Goal: Task Accomplishment & Management: Manage account settings

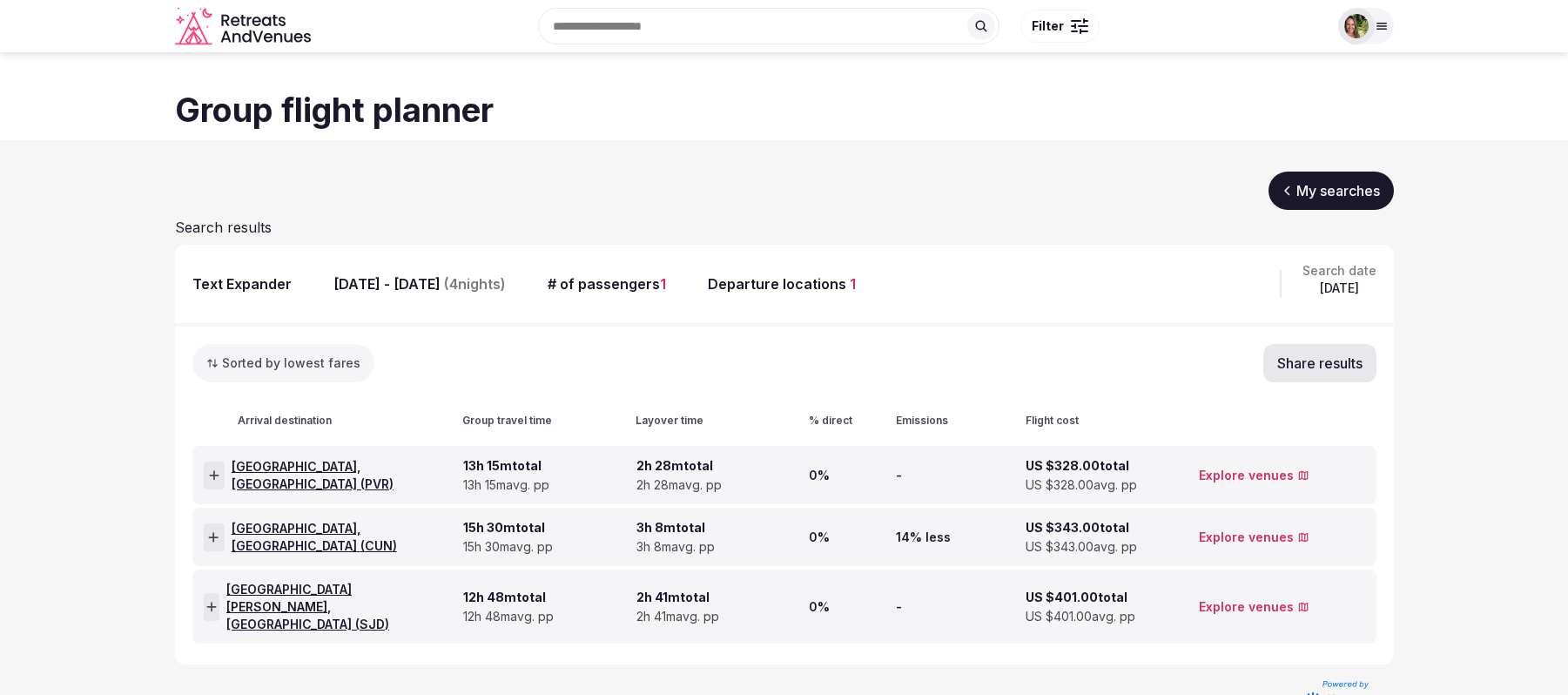
scroll to position [28, 0]
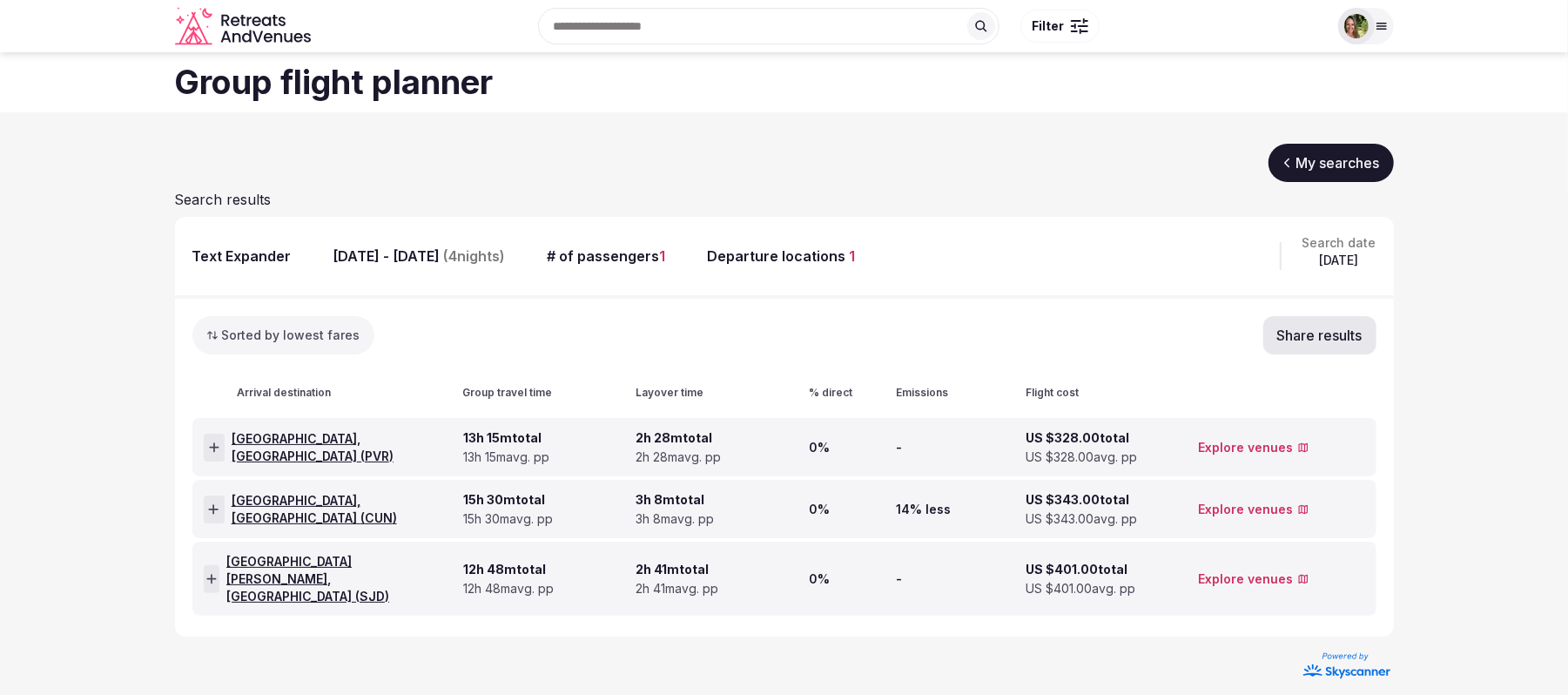
click at [1349, 12] on div at bounding box center [1356, 26] width 36 height 36
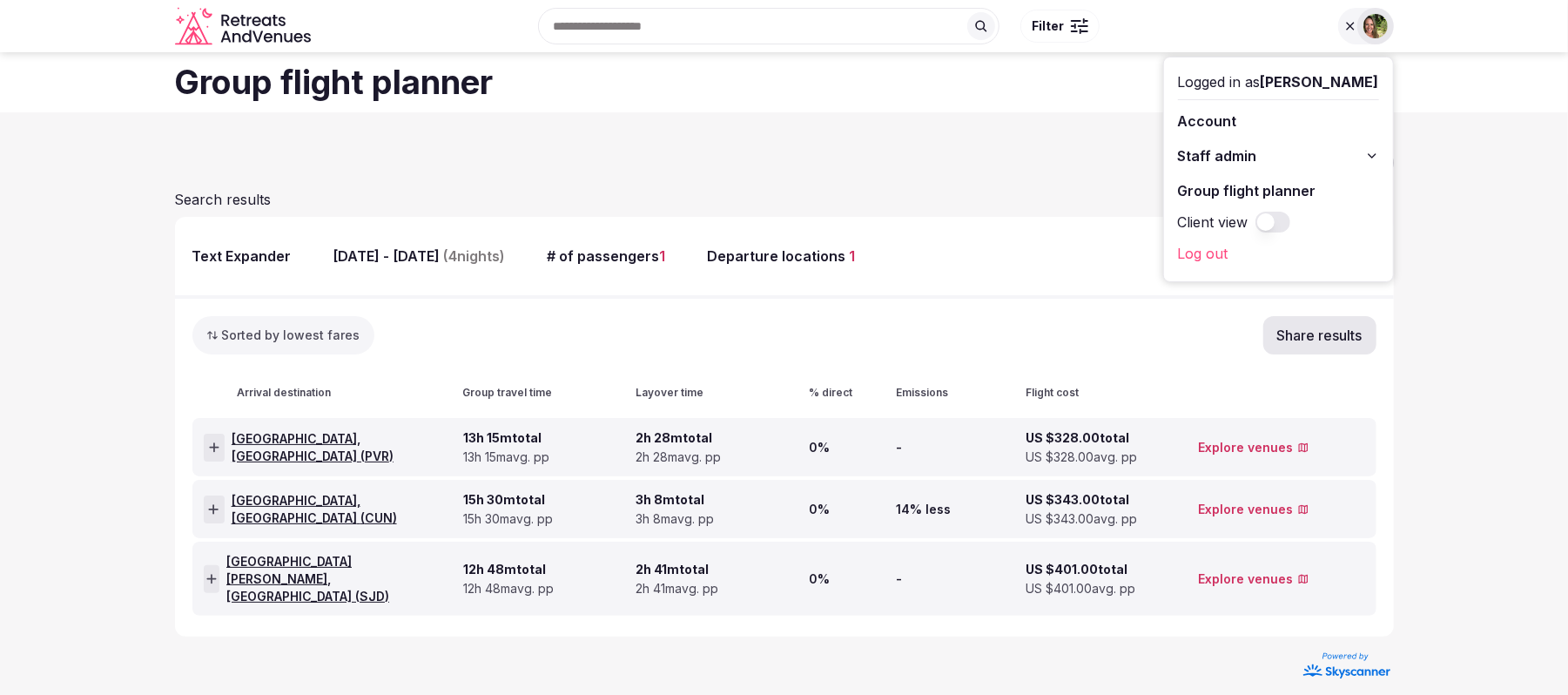
click at [1513, 152] on section "My searches Search results Text Expander [DATE] - [DATE] ( 4 nights) # of passe…" at bounding box center [784, 410] width 1568 height 596
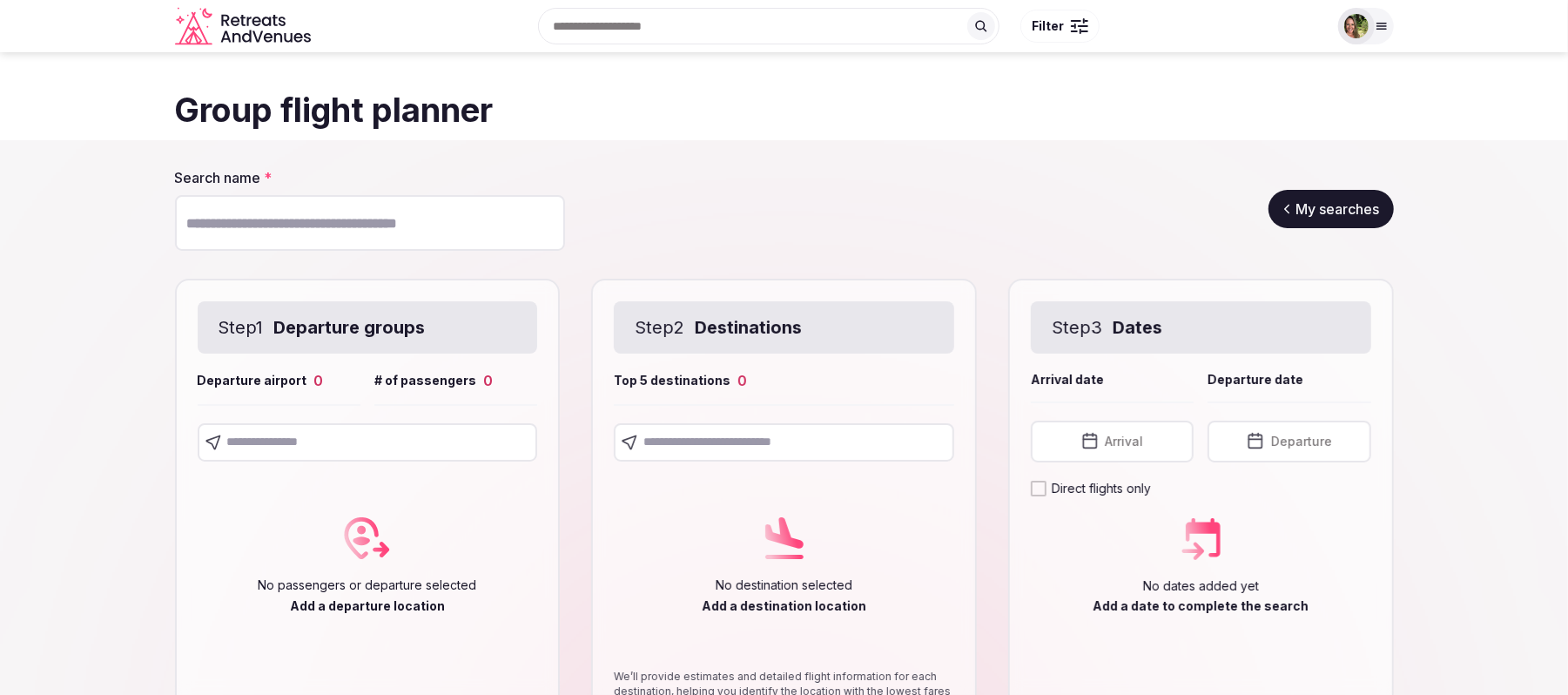
click at [227, 11] on icon "Retreats and Venues company logo" at bounding box center [244, 26] width 139 height 39
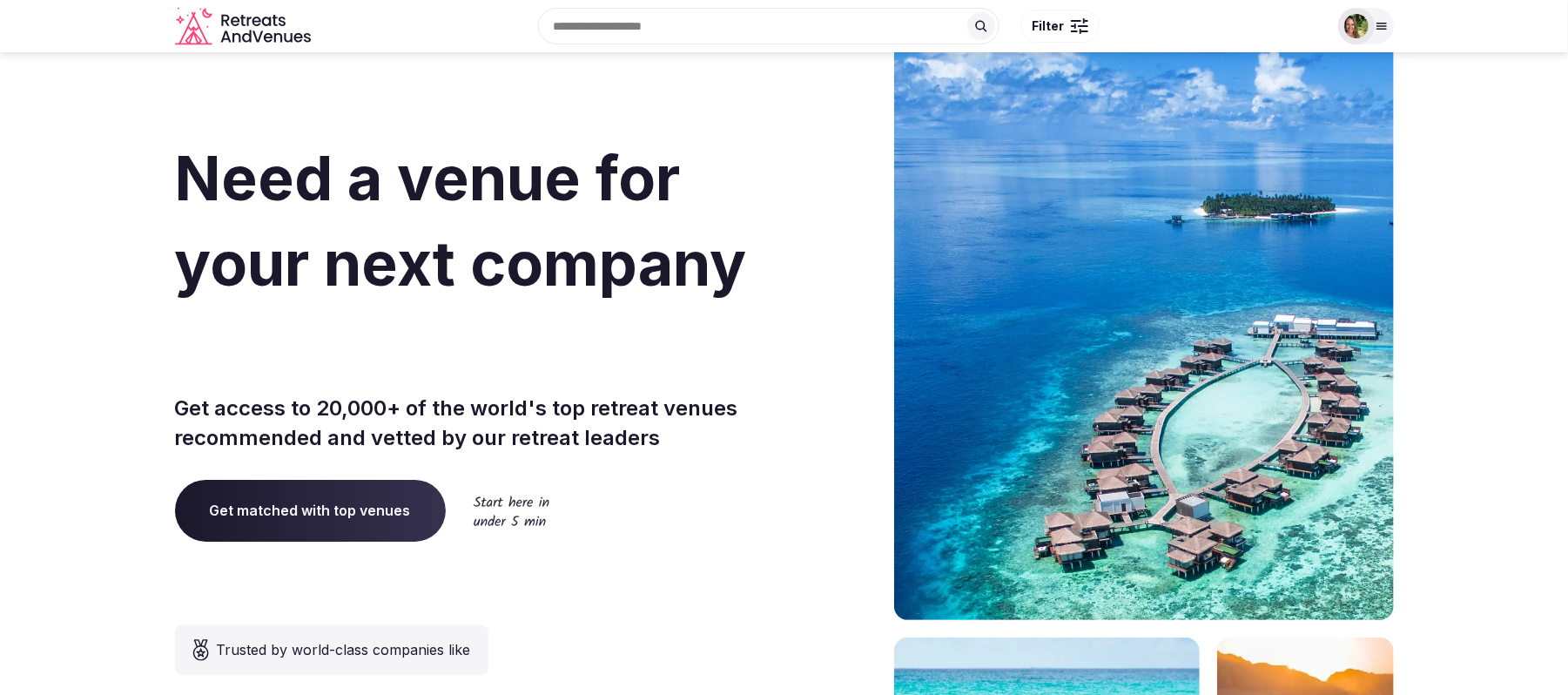
click at [1370, 25] on div at bounding box center [1356, 26] width 36 height 36
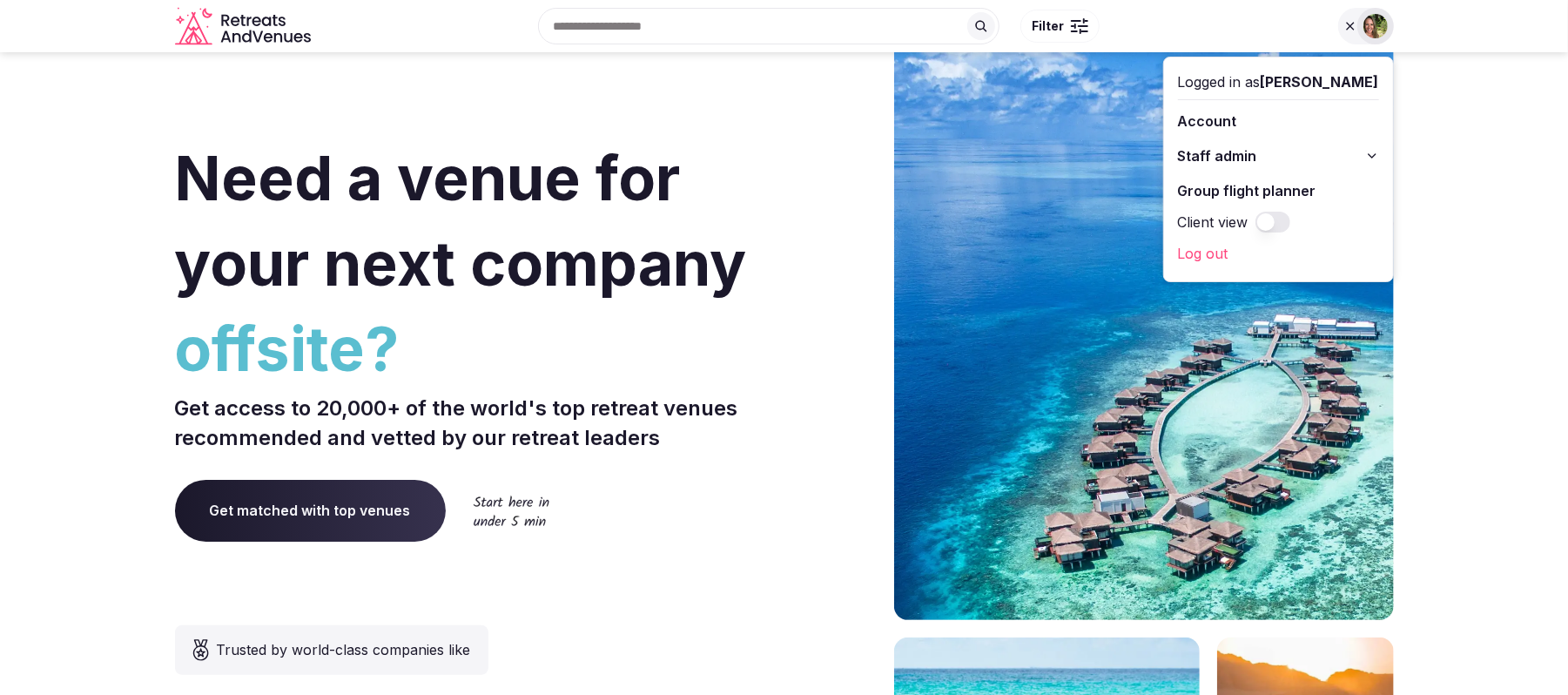
click at [1247, 117] on link "Account" at bounding box center [1279, 121] width 201 height 28
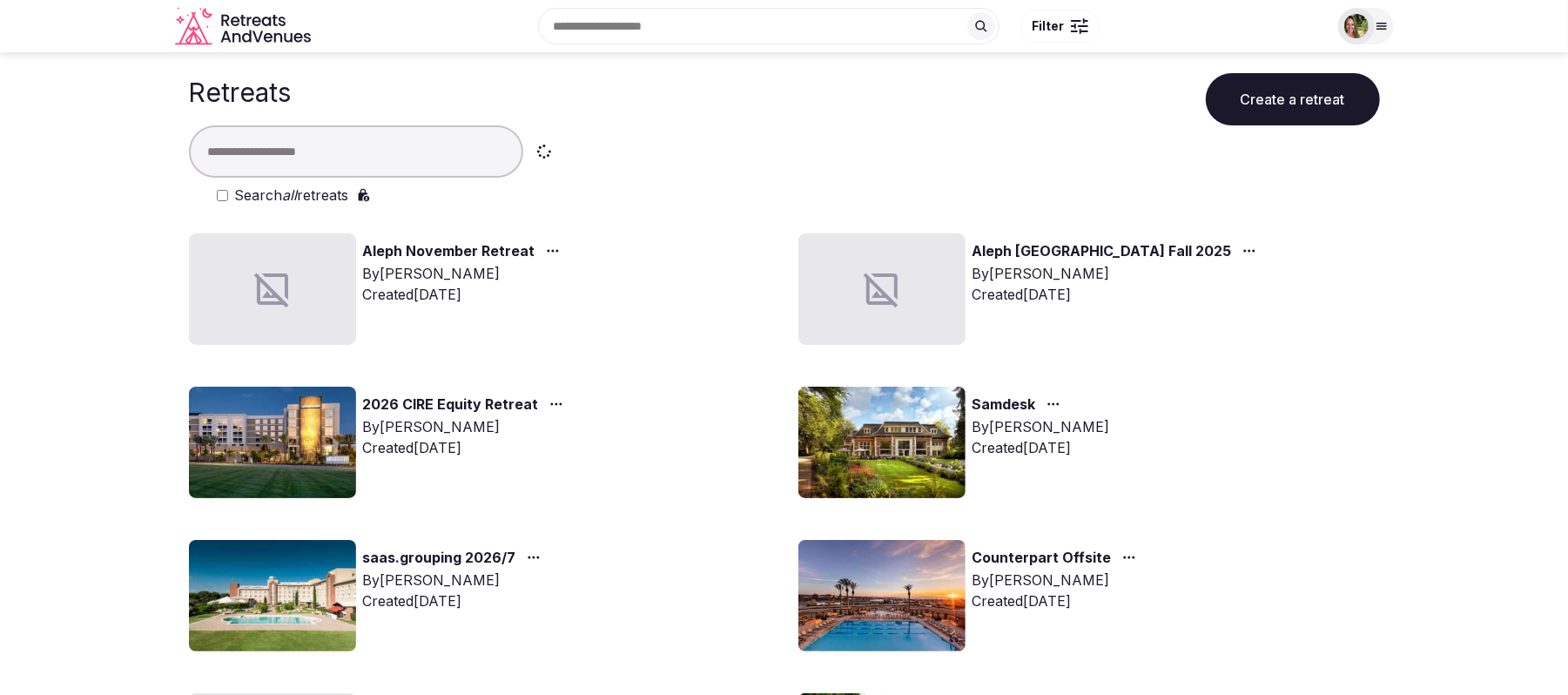
click at [392, 150] on input "text" at bounding box center [356, 152] width 334 height 53
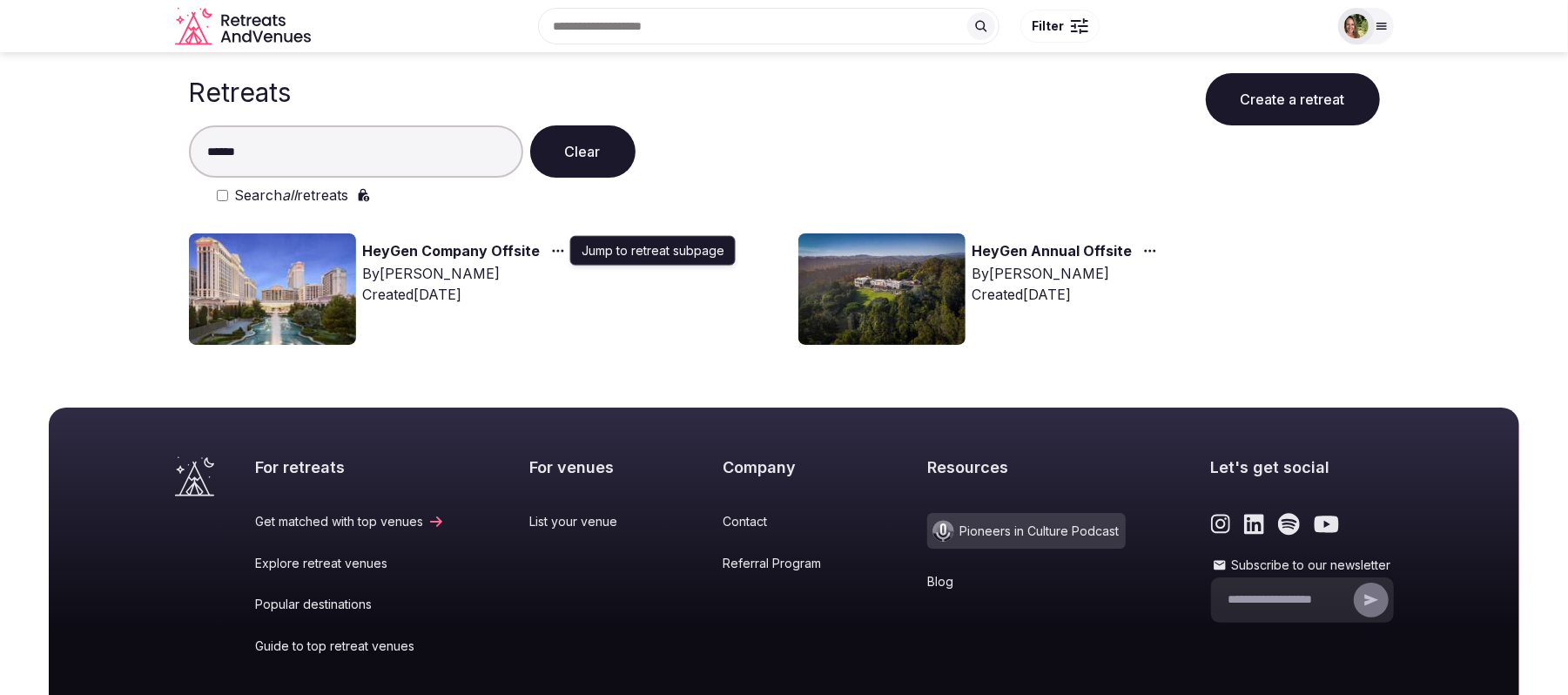
type input "******"
click at [557, 247] on icon "button" at bounding box center [557, 250] width 14 height 14
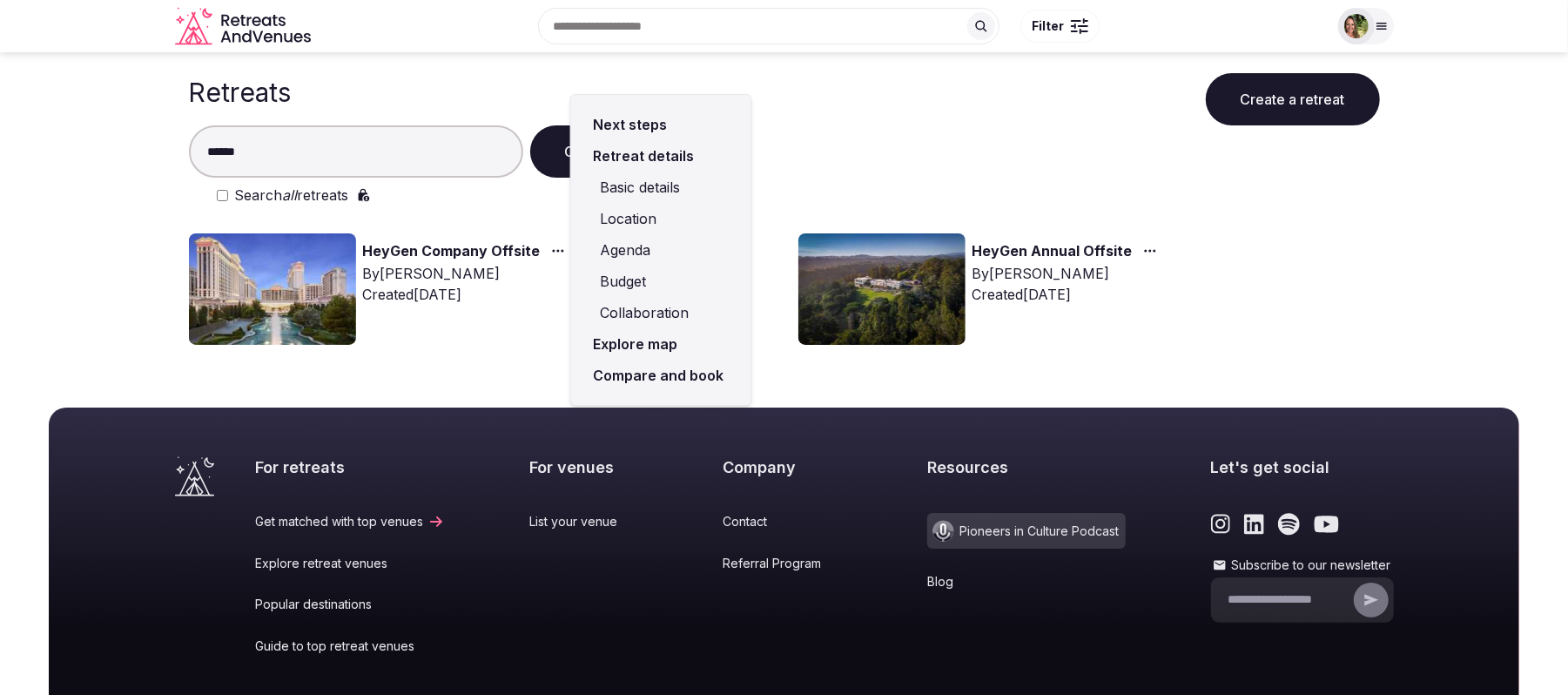
click at [642, 369] on link "Compare and book" at bounding box center [662, 375] width 152 height 32
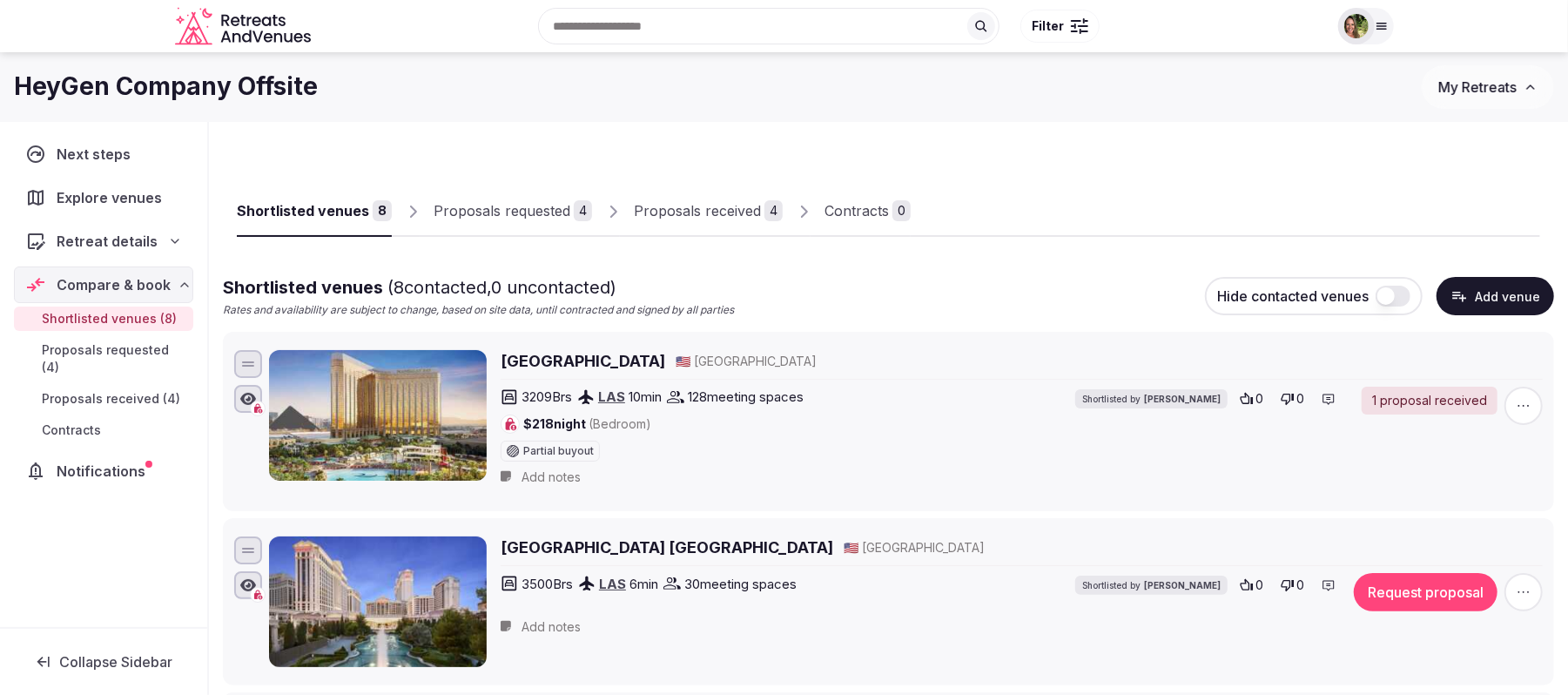
click at [719, 214] on div "Proposals received" at bounding box center [697, 210] width 127 height 21
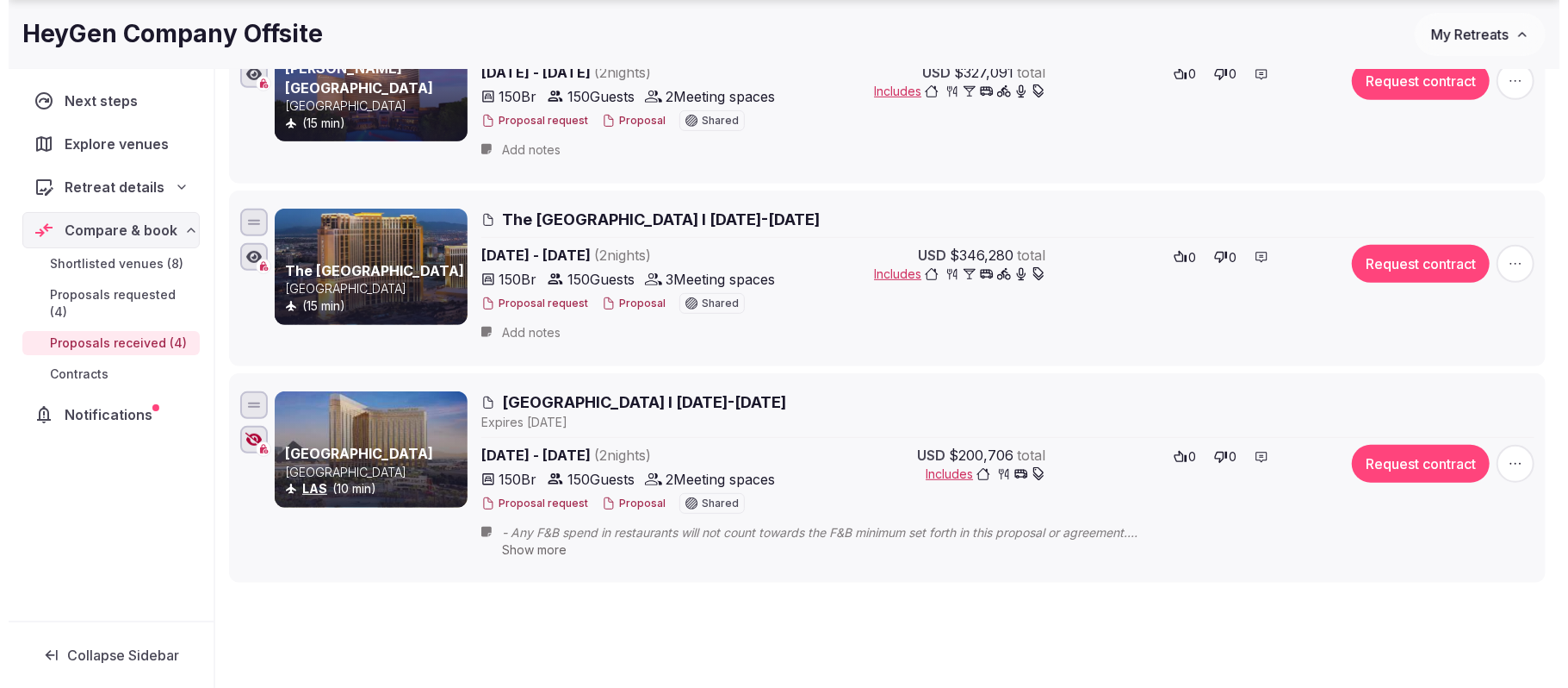
scroll to position [574, 0]
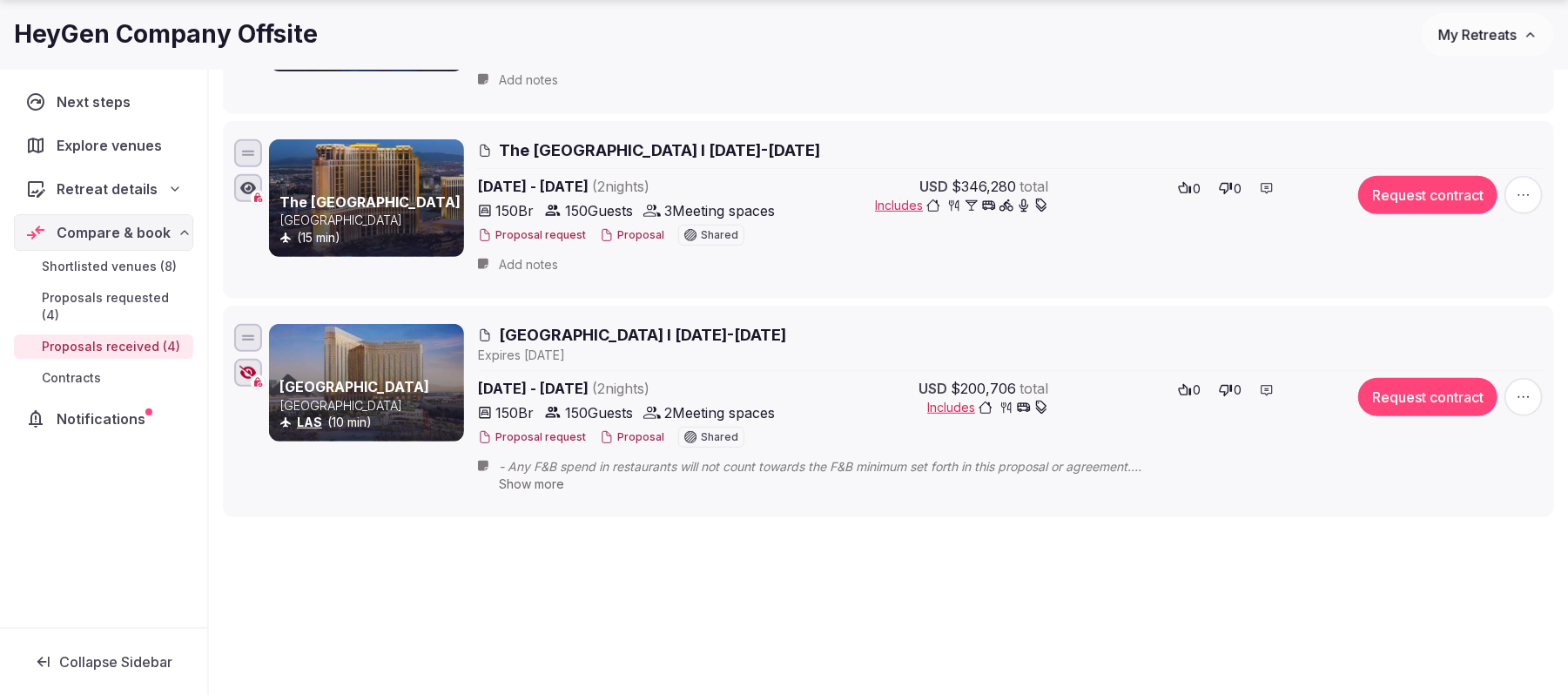
click at [610, 439] on button "Proposal" at bounding box center [632, 437] width 64 height 15
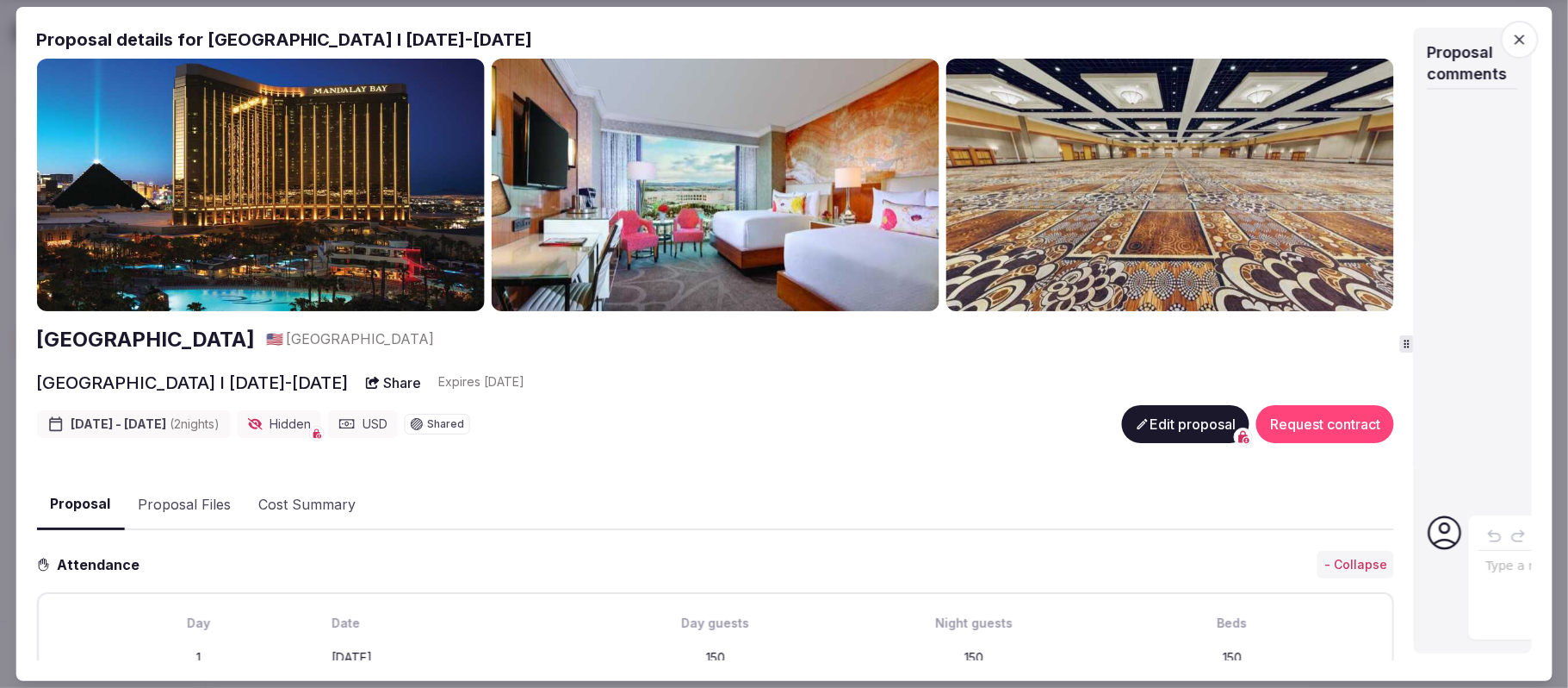
click at [1488, 326] on div "Proposal details for Mandalay Bay I 11-13 Dec 2025 Mandalay Bay 🇺🇸 United State…" at bounding box center [784, 344] width 1495 height 632
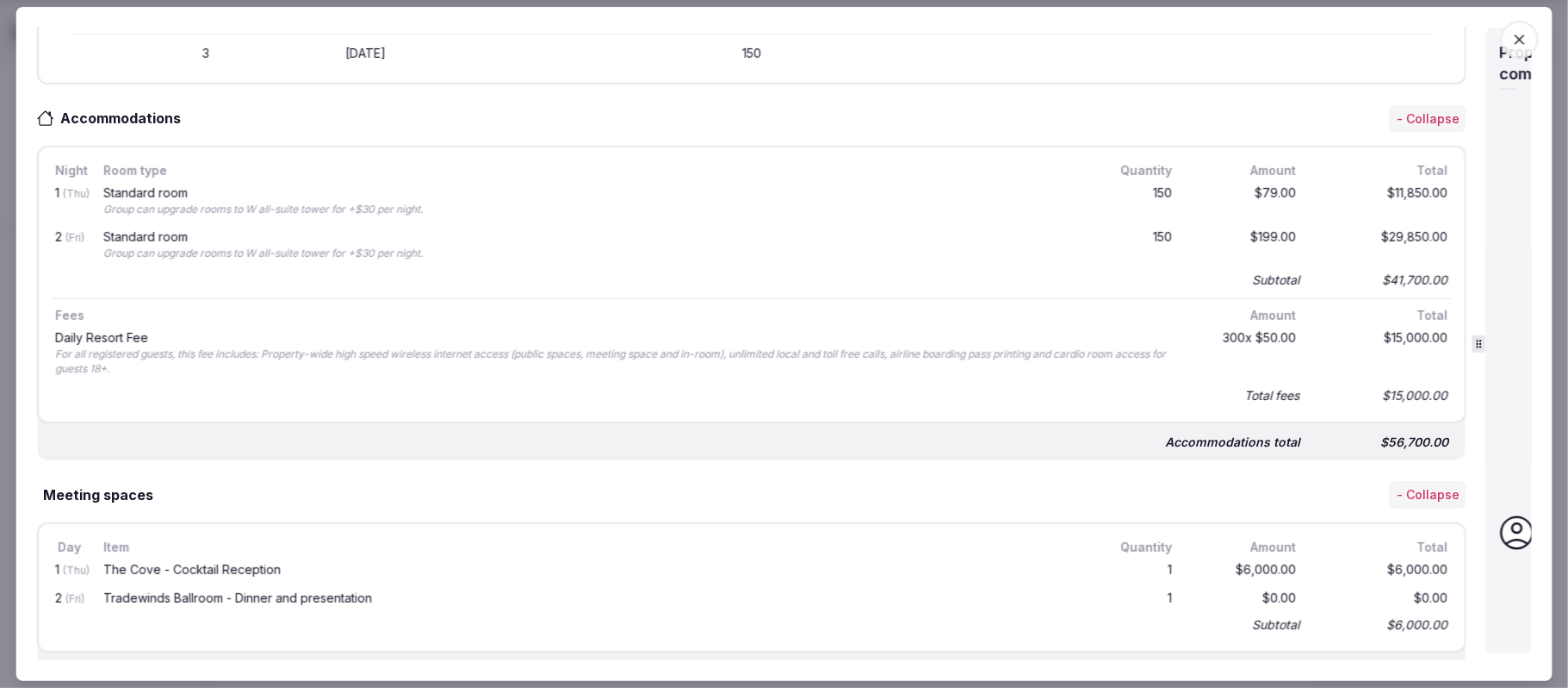
scroll to position [689, 0]
drag, startPoint x: 1434, startPoint y: 428, endPoint x: 1364, endPoint y: 431, distance: 70.1
click at [1364, 431] on div "Accommodations total $56,700.00" at bounding box center [751, 433] width 1429 height 52
copy div "$56,700.00"
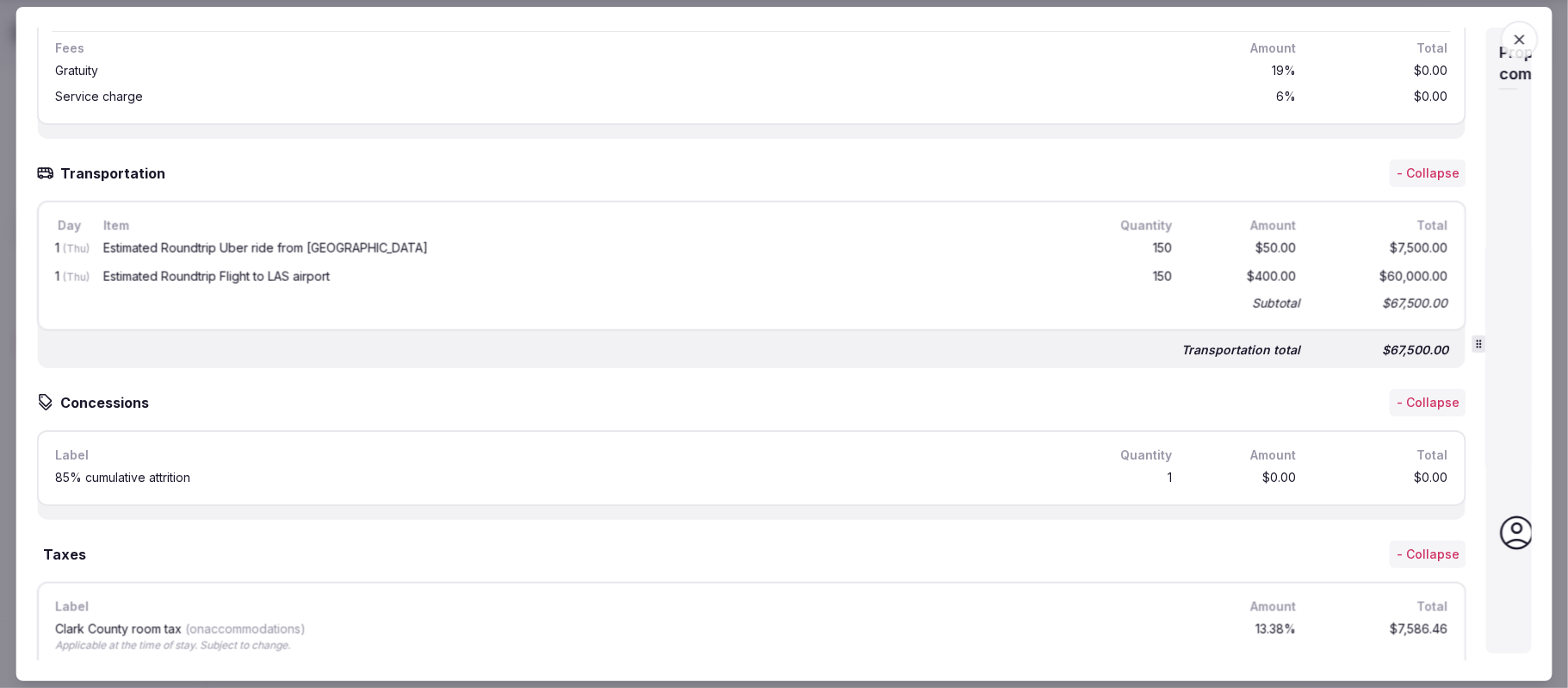
scroll to position [2200, 0]
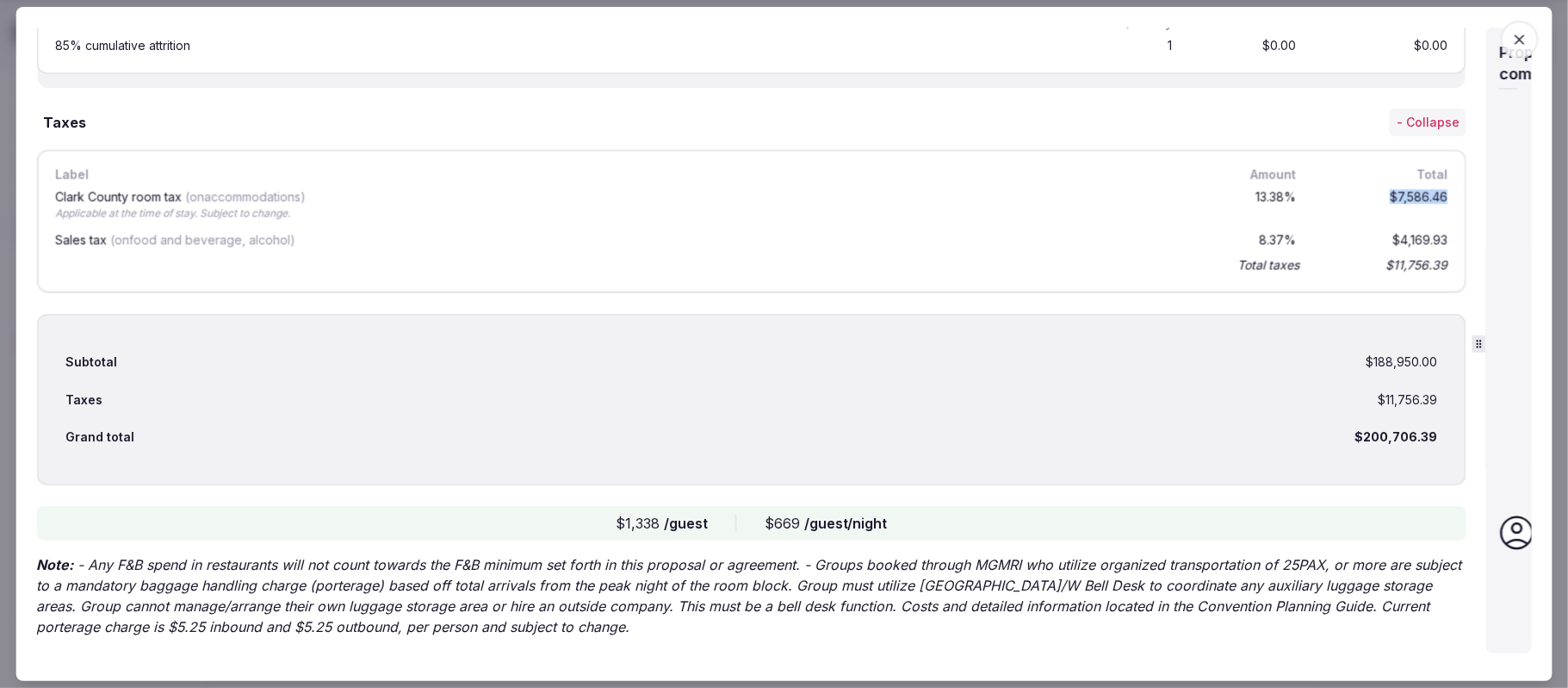
drag, startPoint x: 1375, startPoint y: 171, endPoint x: 1430, endPoint y: 169, distance: 55.0
click at [1430, 188] on div "$7,586.46" at bounding box center [1381, 206] width 137 height 37
copy div "$7,586.46"
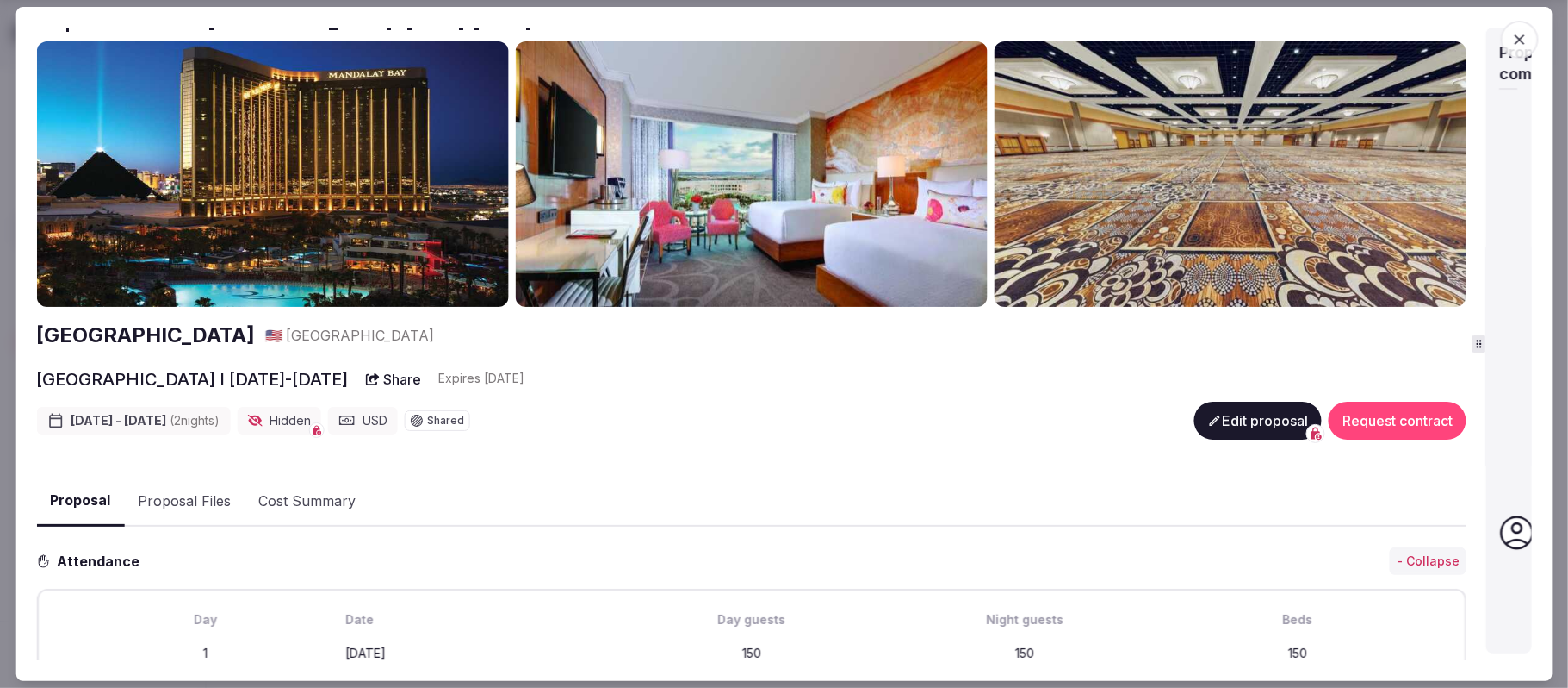
scroll to position [0, 0]
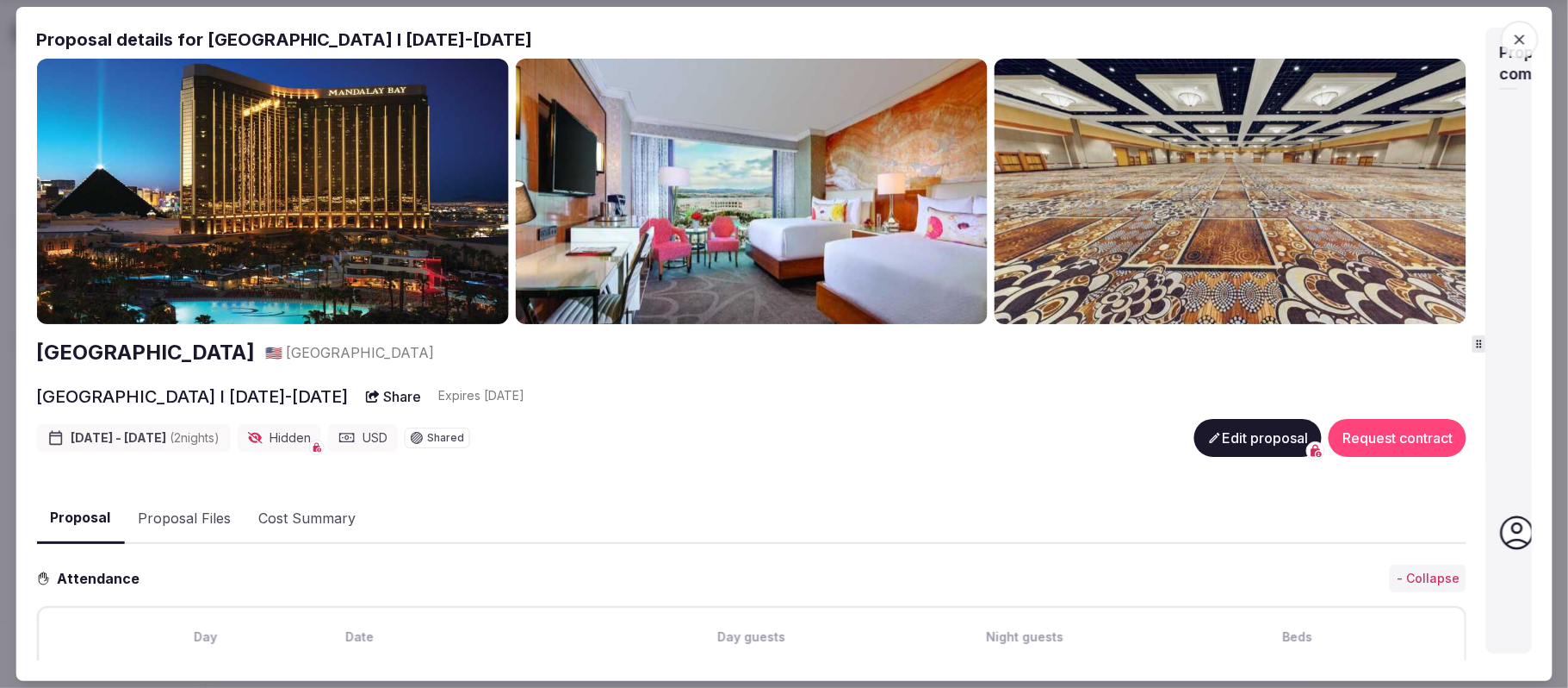
click at [1221, 441] on button "Edit proposal" at bounding box center [1258, 437] width 127 height 38
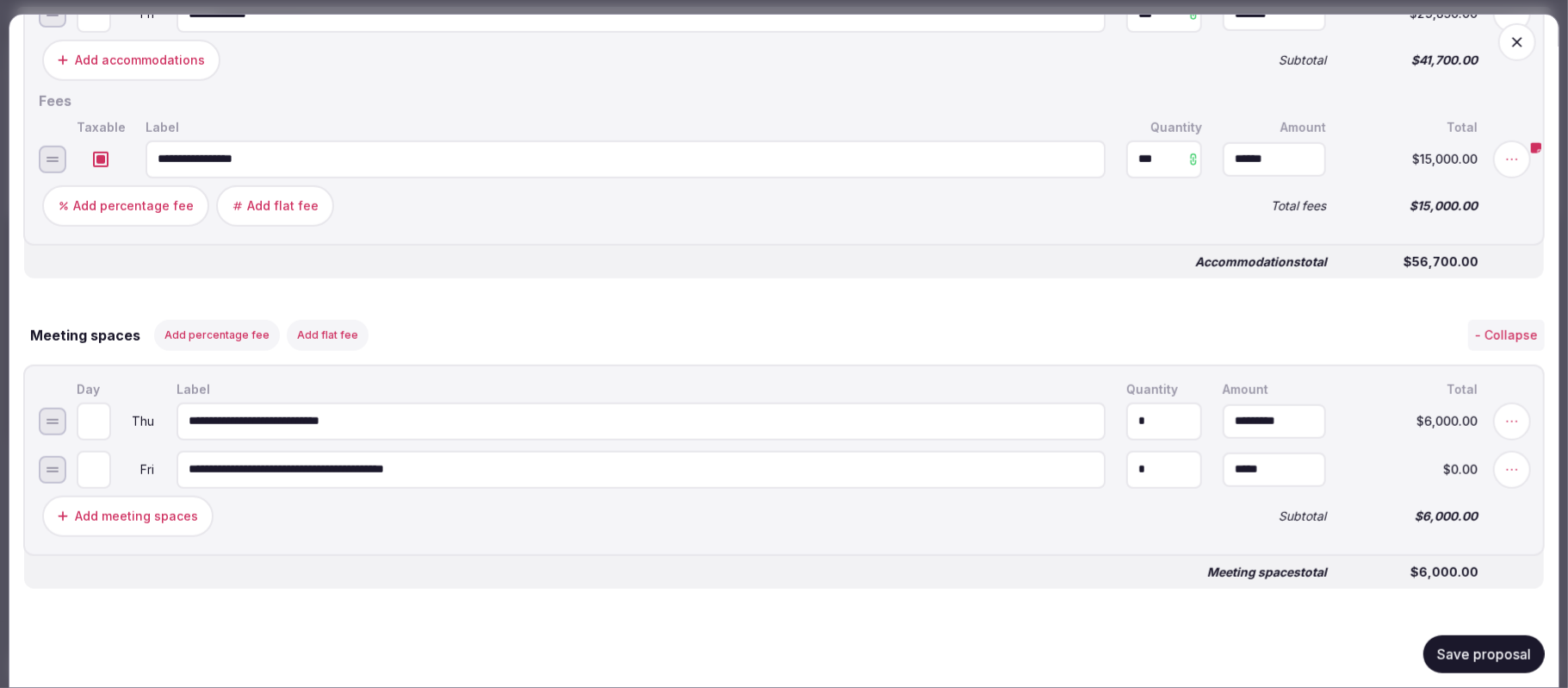
scroll to position [1034, 0]
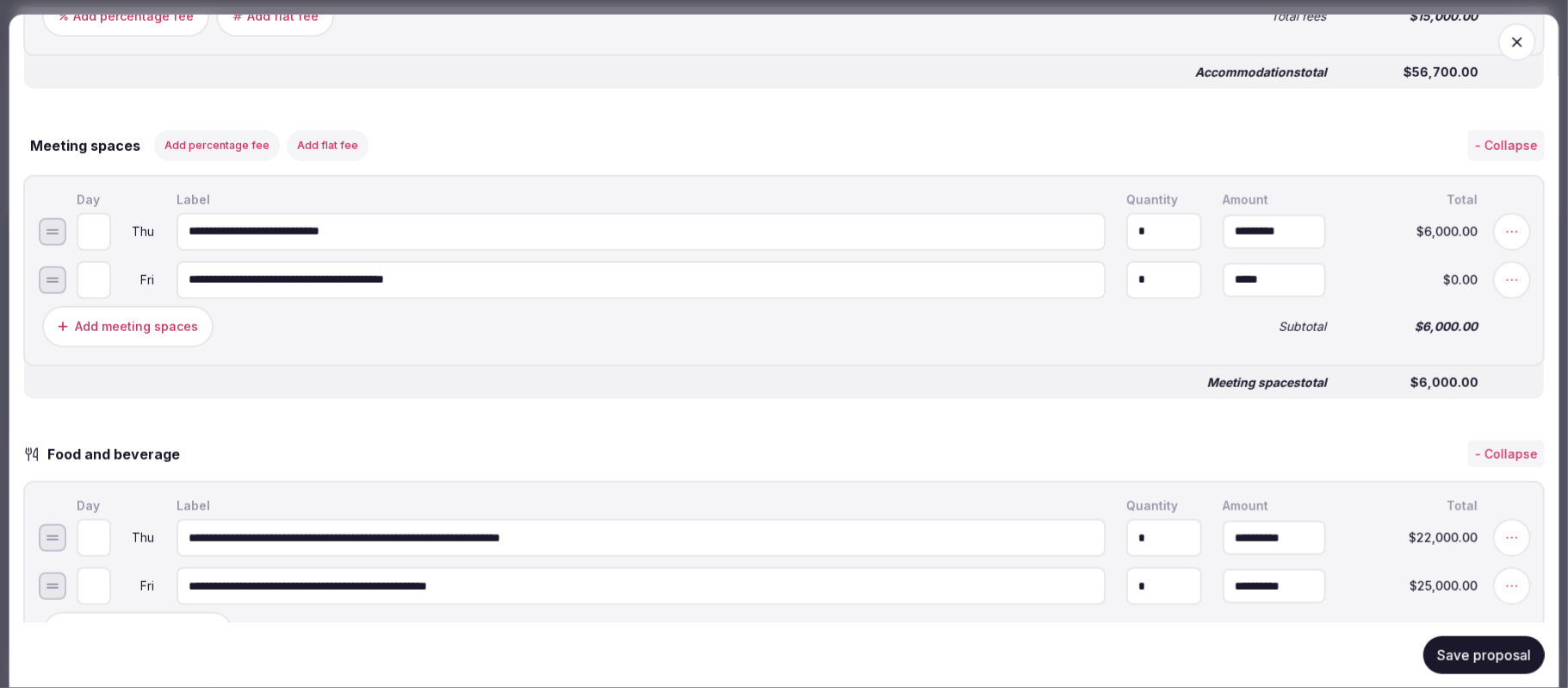
click at [1434, 649] on button "Save proposal" at bounding box center [1484, 654] width 121 height 38
